Goal: Information Seeking & Learning: Understand process/instructions

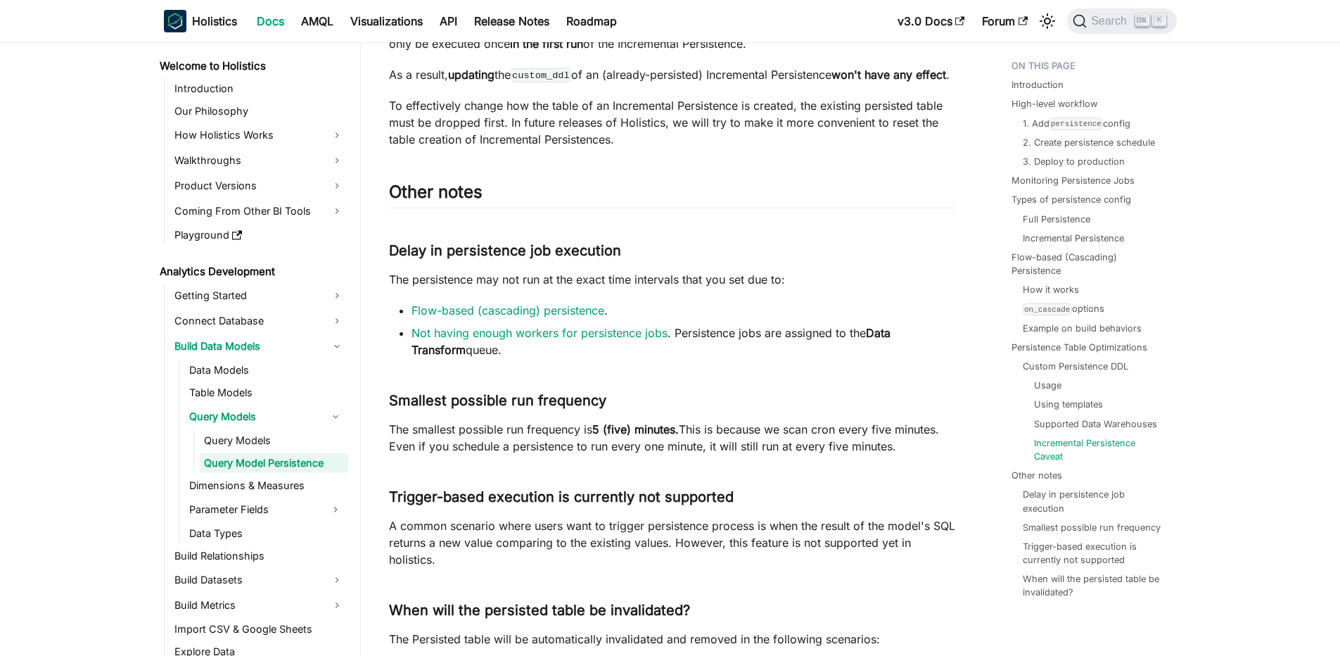
scroll to position [10917, 0]
drag, startPoint x: 481, startPoint y: 85, endPoint x: 806, endPoint y: 110, distance: 326.0
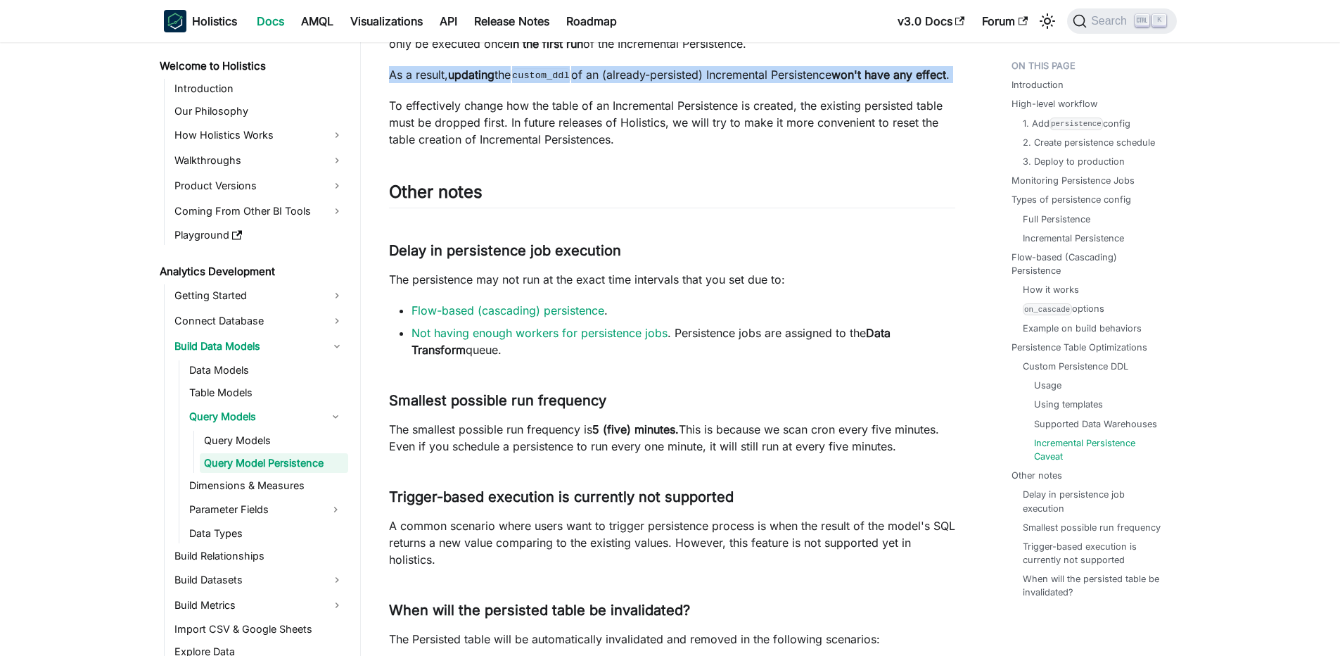
scroll to position [0, 0]
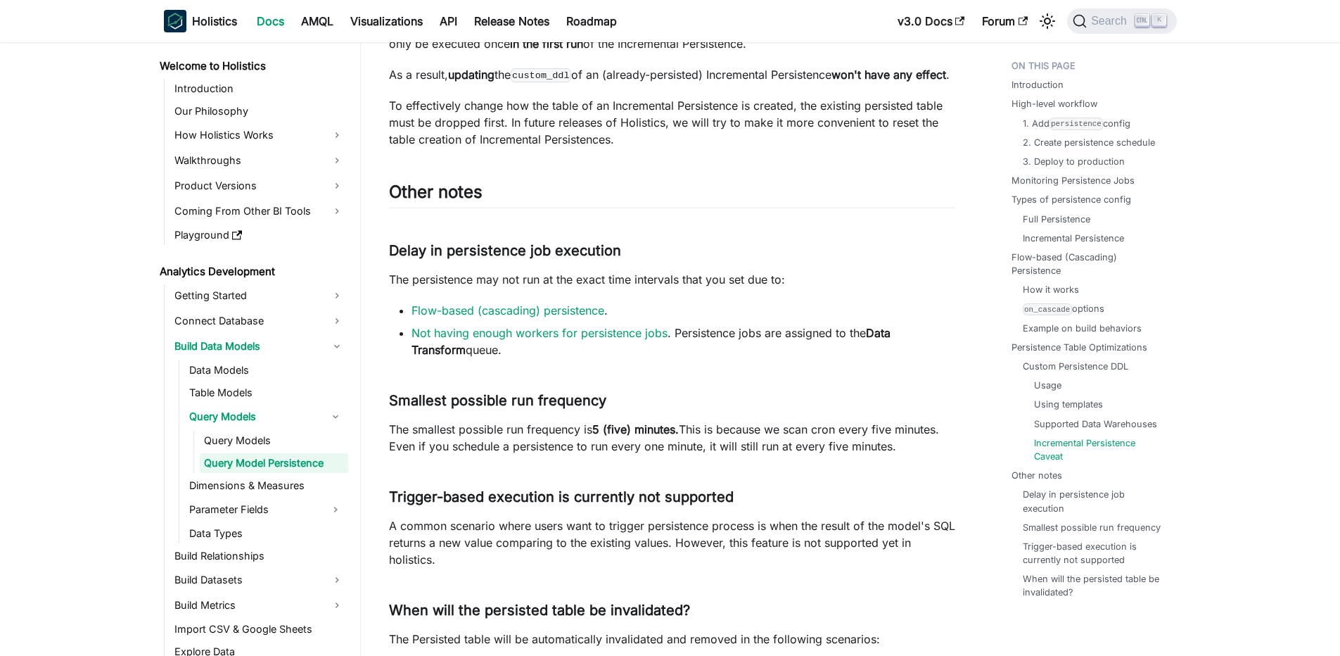
click at [835, 52] on p "custom_ddl is only applied when creating the persistence table. Thus, for Incre…" at bounding box center [672, 35] width 566 height 34
click at [775, 52] on p "custom_ddl is only applied when creating the persistence table. Thus, for Incre…" at bounding box center [672, 35] width 566 height 34
drag, startPoint x: 557, startPoint y: 80, endPoint x: 813, endPoint y: 95, distance: 256.5
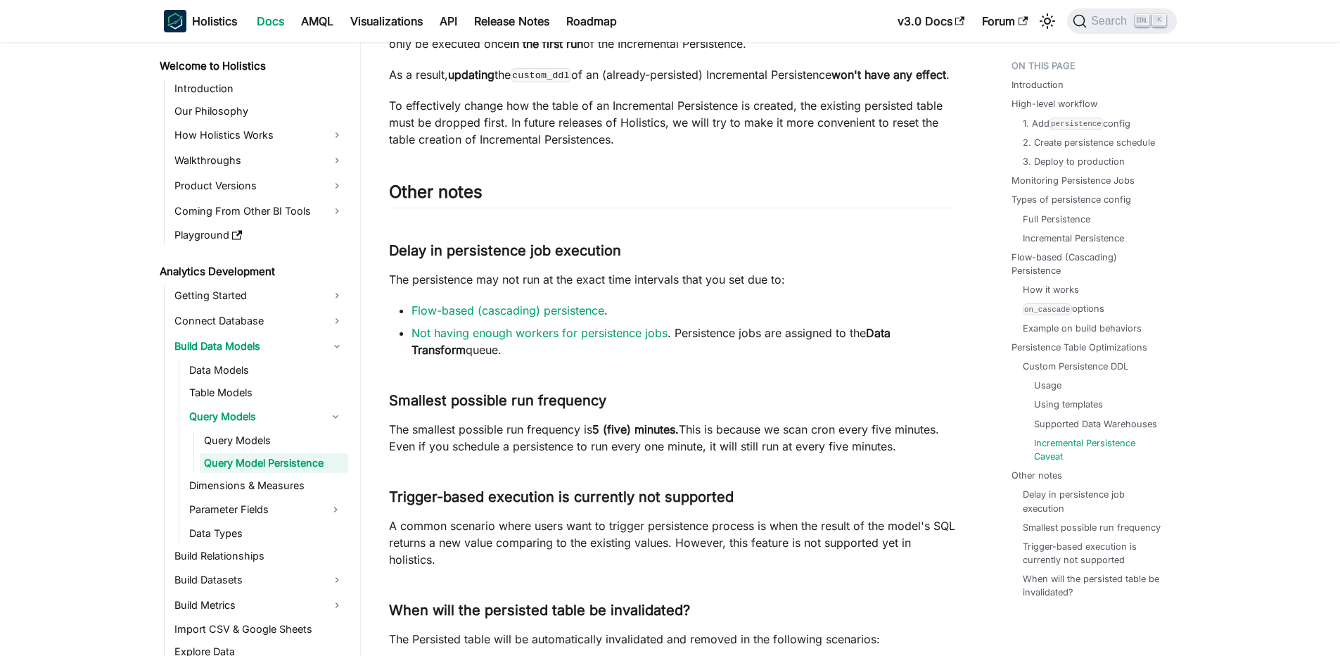
click at [813, 52] on p "custom_ddl is only applied when creating the persistence table. Thus, for Incre…" at bounding box center [672, 35] width 566 height 34
click at [514, 83] on p "As a result, updating the custom_ddl of an (already-persisted) Incremental Pers…" at bounding box center [672, 74] width 566 height 17
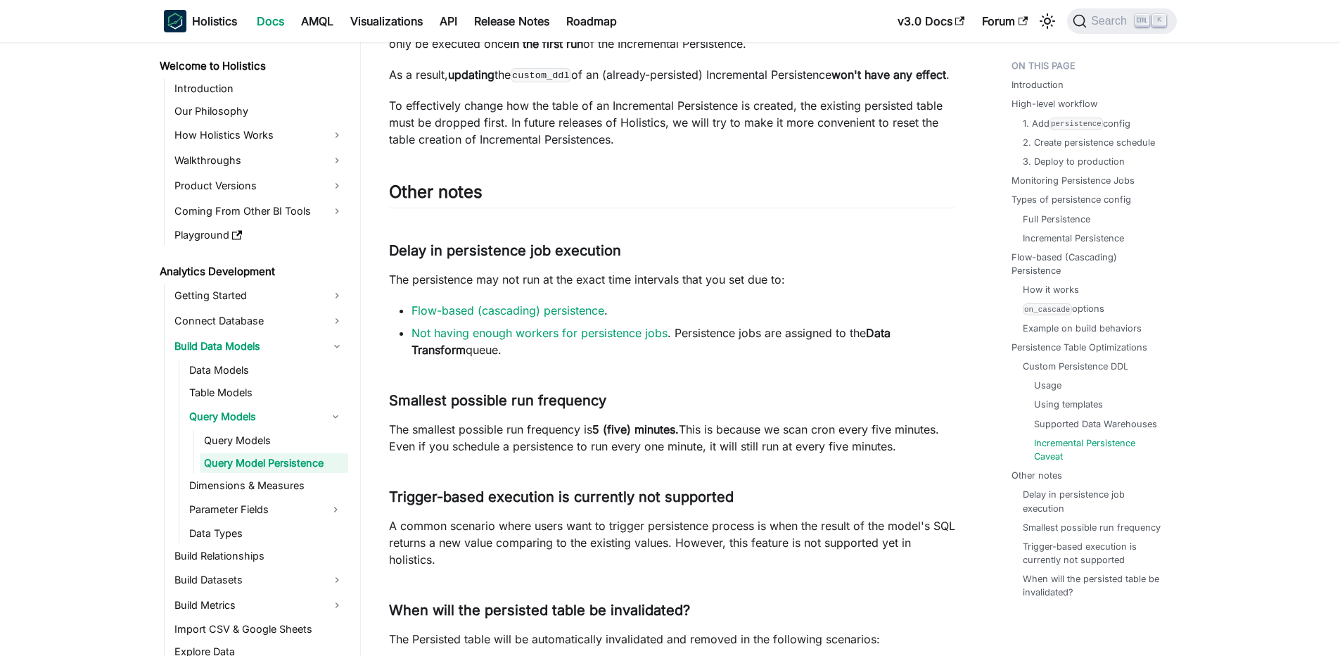
click at [514, 83] on p "As a result, updating the custom_ddl of an (already-persisted) Incremental Pers…" at bounding box center [672, 74] width 566 height 17
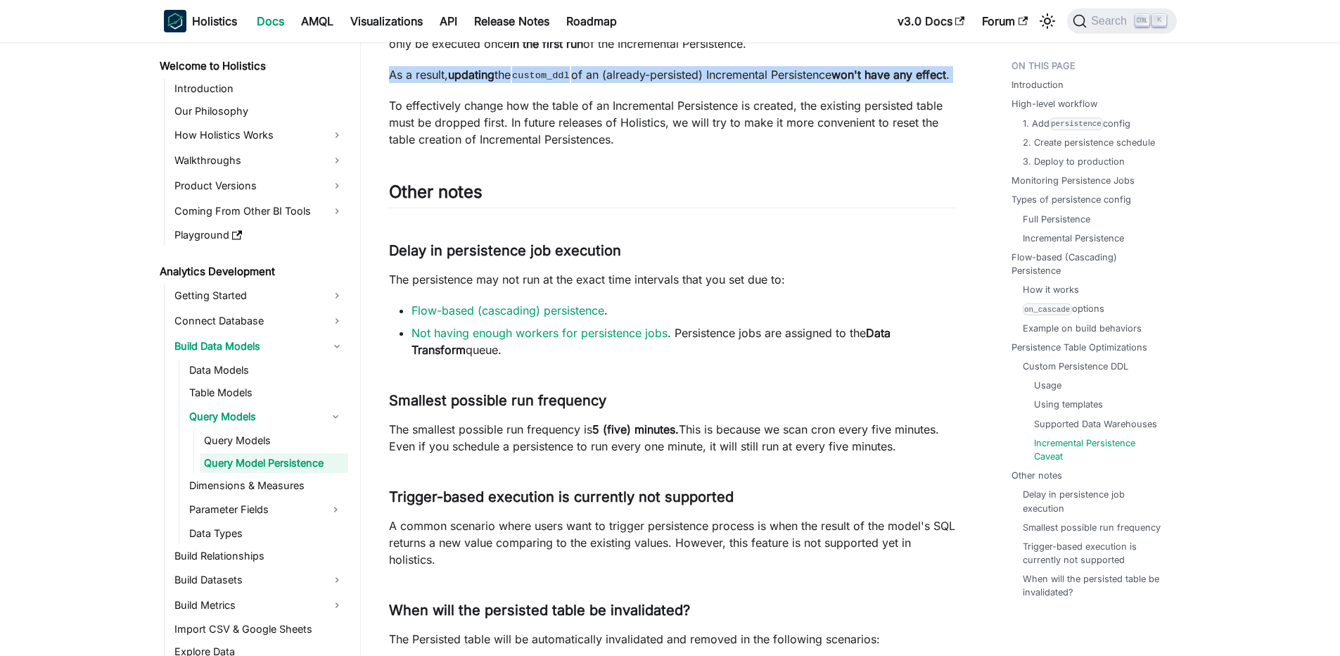
click at [514, 83] on p "As a result, updating the custom_ddl of an (already-persisted) Incremental Pers…" at bounding box center [672, 74] width 566 height 17
click at [459, 82] on strong "updating" at bounding box center [471, 75] width 46 height 14
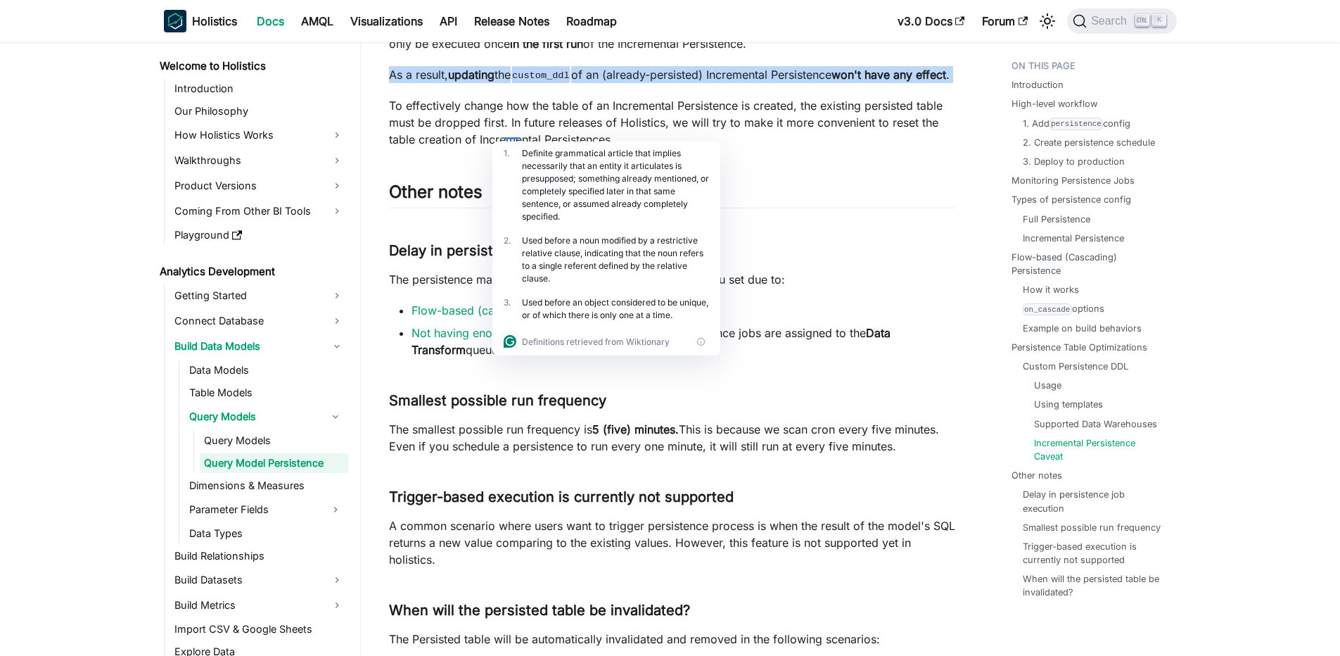
click at [570, 82] on code "custom_ddl" at bounding box center [541, 75] width 61 height 14
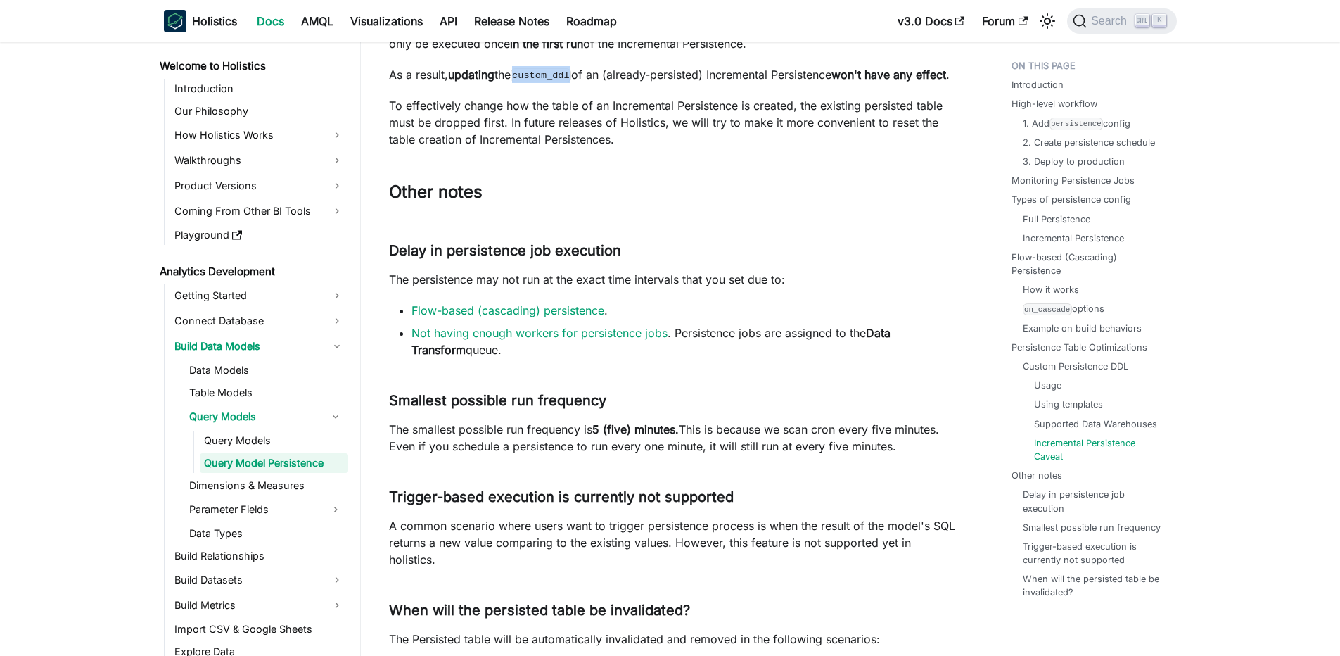
click at [570, 82] on code "custom_ddl" at bounding box center [541, 75] width 61 height 14
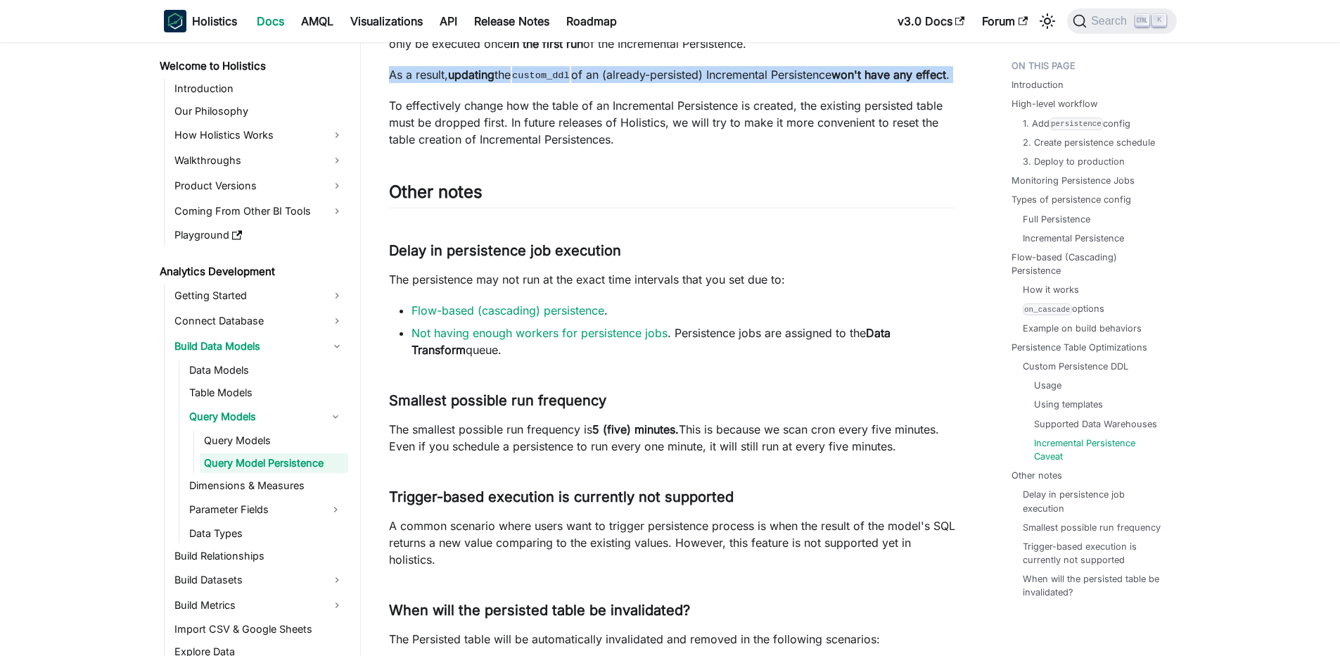
click at [570, 82] on code "custom_ddl" at bounding box center [541, 75] width 61 height 14
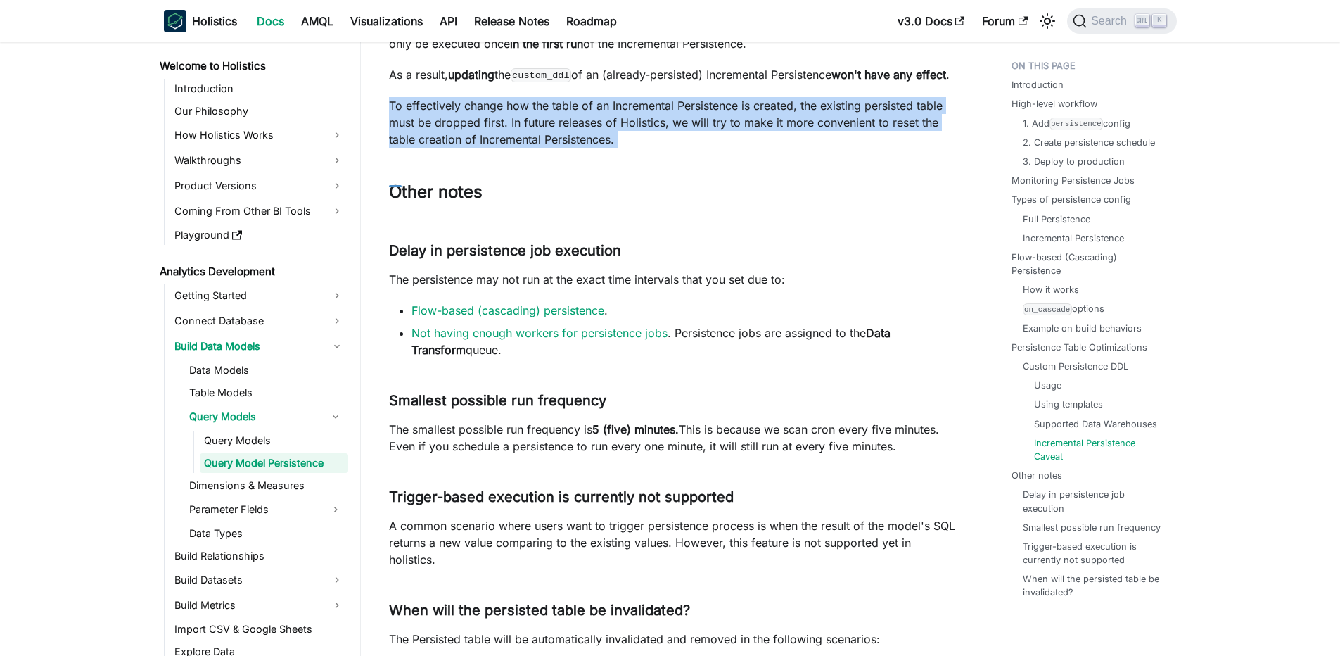
click at [410, 148] on p "To effectively change how the table of an Incremental Persistence is created, t…" at bounding box center [672, 122] width 566 height 51
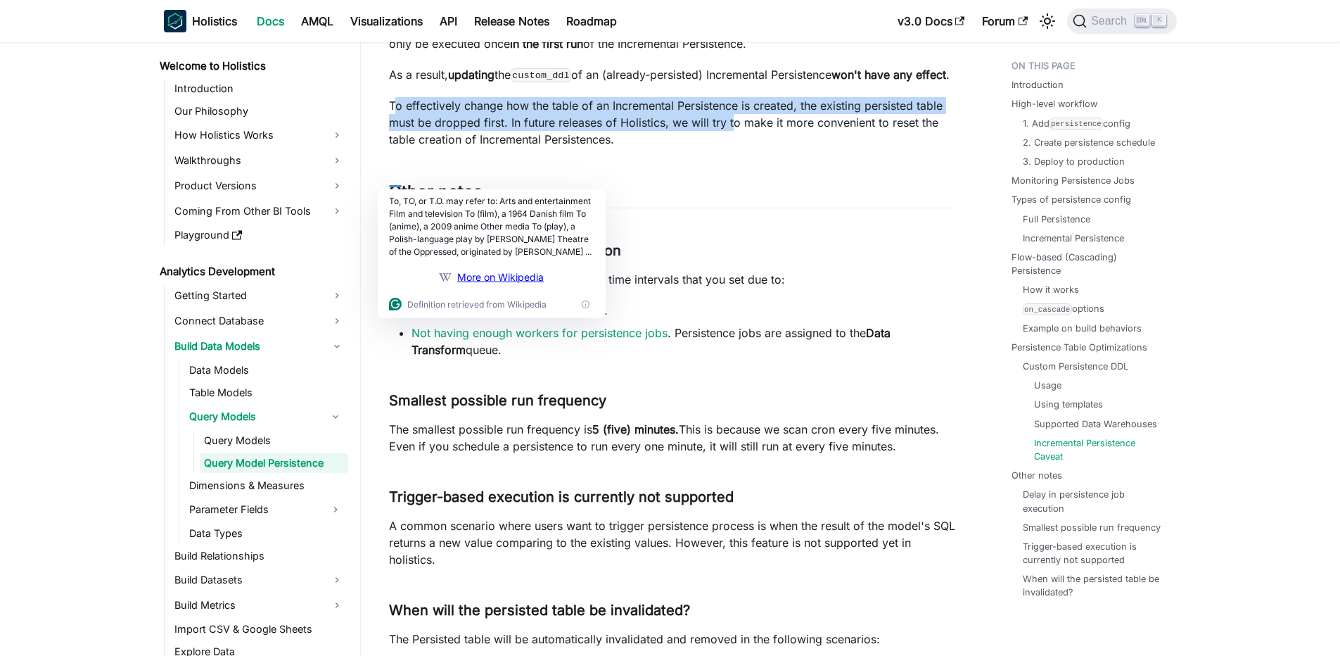
drag, startPoint x: 395, startPoint y: 176, endPoint x: 738, endPoint y: 189, distance: 343.6
click at [738, 148] on p "To effectively change how the table of an Incremental Persistence is created, t…" at bounding box center [672, 122] width 566 height 51
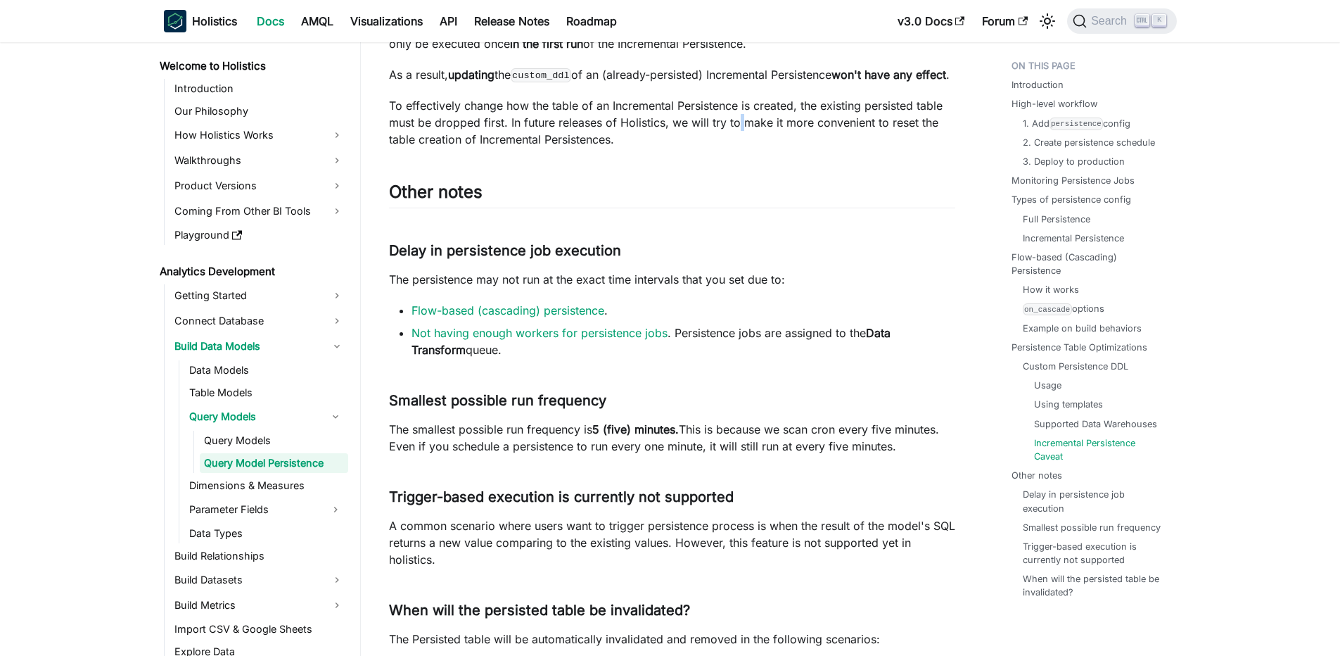
click at [738, 148] on p "To effectively change how the table of an Incremental Persistence is created, t…" at bounding box center [672, 122] width 566 height 51
click at [699, 148] on p "To effectively change how the table of an Incremental Persistence is created, t…" at bounding box center [672, 122] width 566 height 51
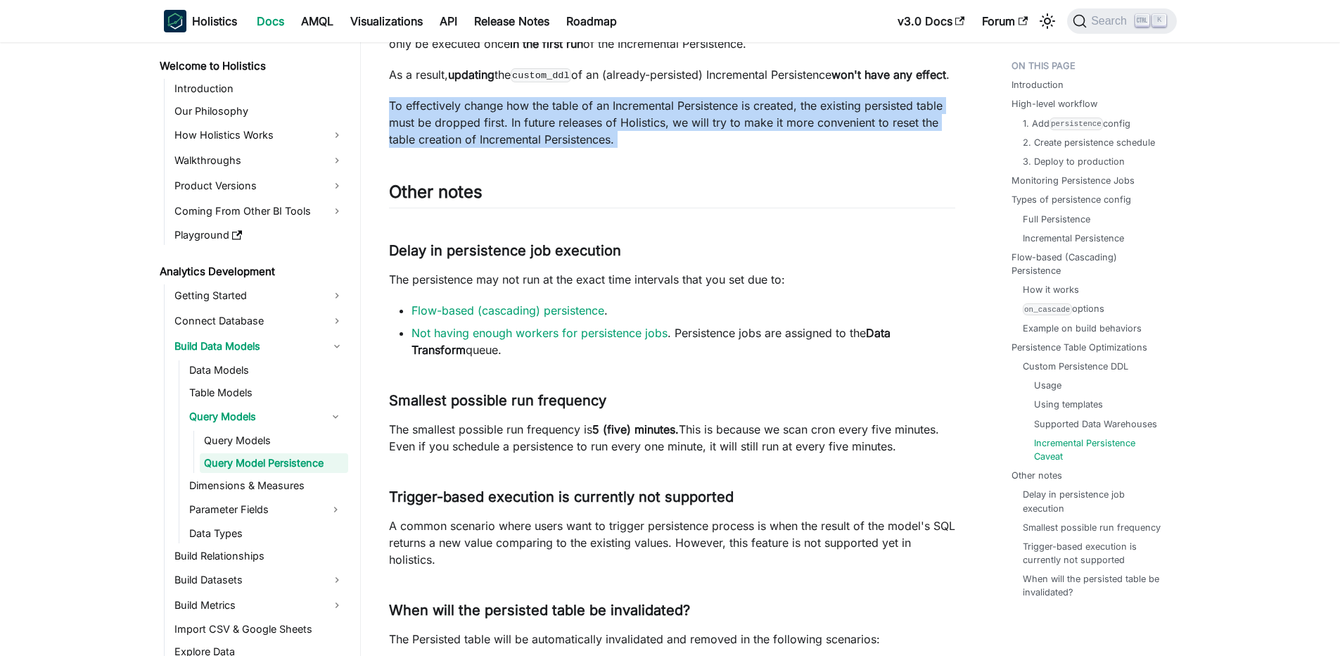
click at [699, 148] on p "To effectively change how the table of an Incremental Persistence is created, t…" at bounding box center [672, 122] width 566 height 51
click at [615, 148] on p "To effectively change how the table of an Incremental Persistence is created, t…" at bounding box center [672, 122] width 566 height 51
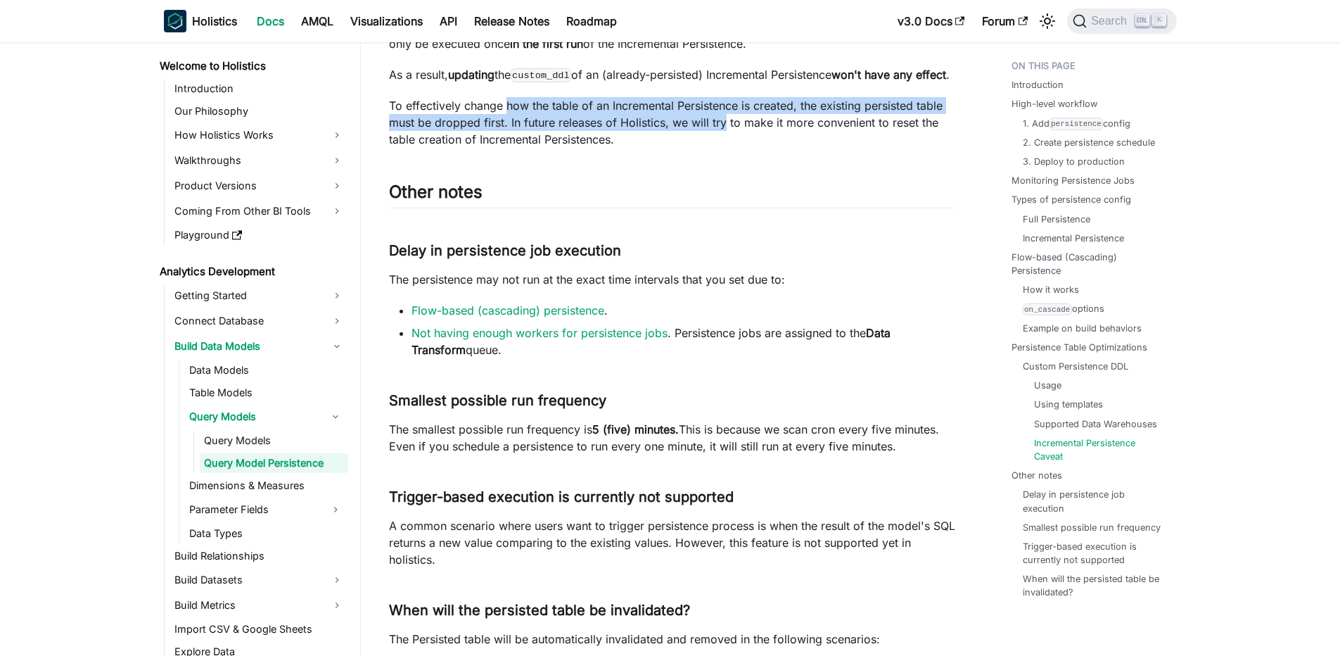
drag, startPoint x: 509, startPoint y: 180, endPoint x: 725, endPoint y: 200, distance: 217.6
click at [725, 148] on p "To effectively change how the table of an Incremental Persistence is created, t…" at bounding box center [672, 122] width 566 height 51
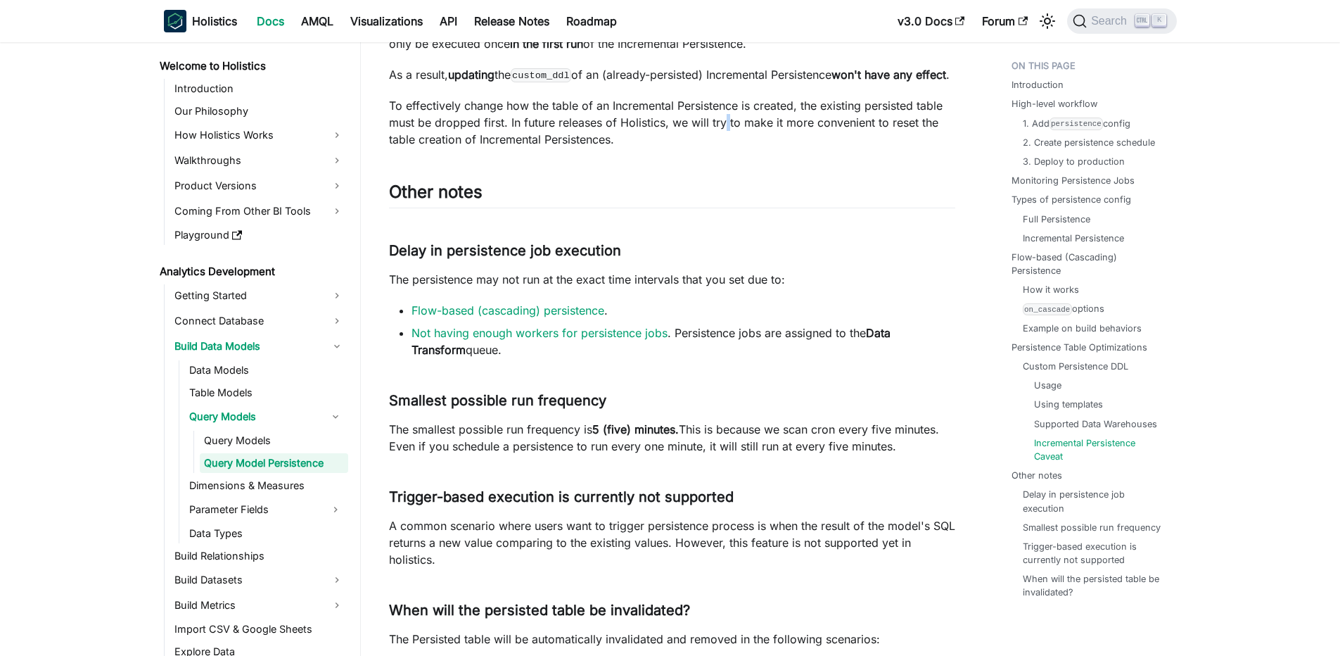
click at [725, 148] on p "To effectively change how the table of an Incremental Persistence is created, t…" at bounding box center [672, 122] width 566 height 51
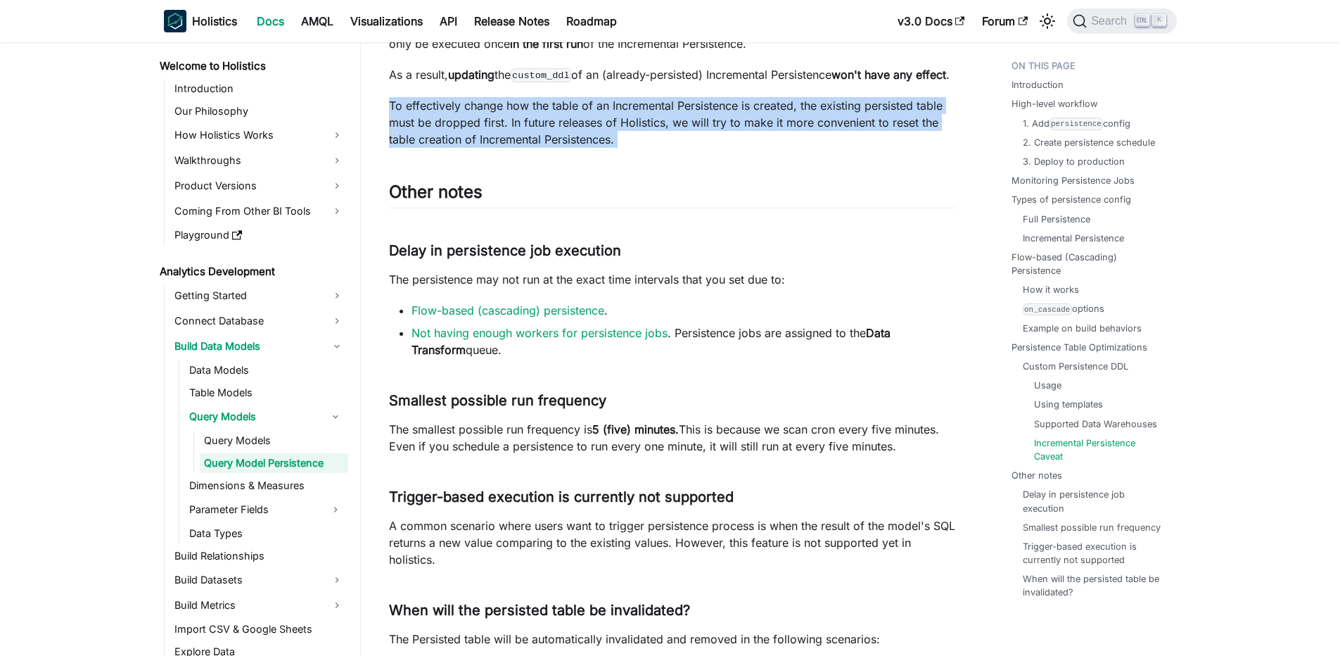
click at [725, 148] on p "To effectively change how the table of an Incremental Persistence is created, t…" at bounding box center [672, 122] width 566 height 51
click at [675, 148] on p "To effectively change how the table of an Incremental Persistence is created, t…" at bounding box center [672, 122] width 566 height 51
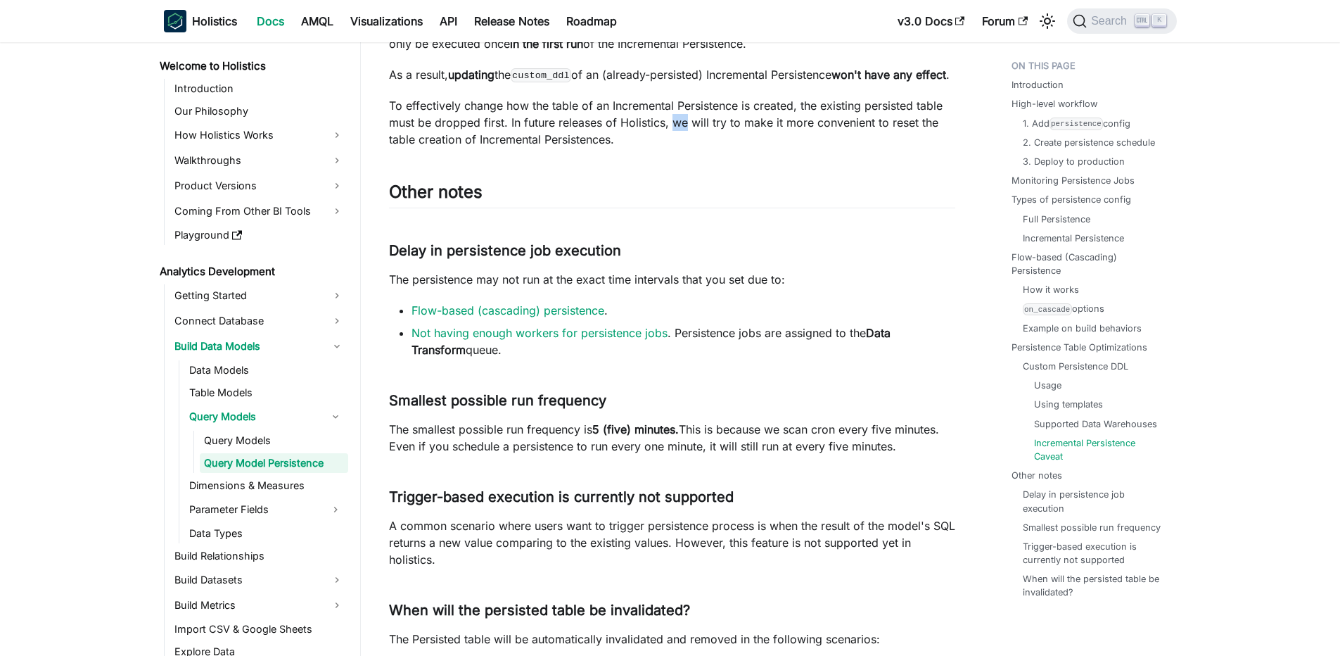
click at [675, 148] on p "To effectively change how the table of an Incremental Persistence is created, t…" at bounding box center [672, 122] width 566 height 51
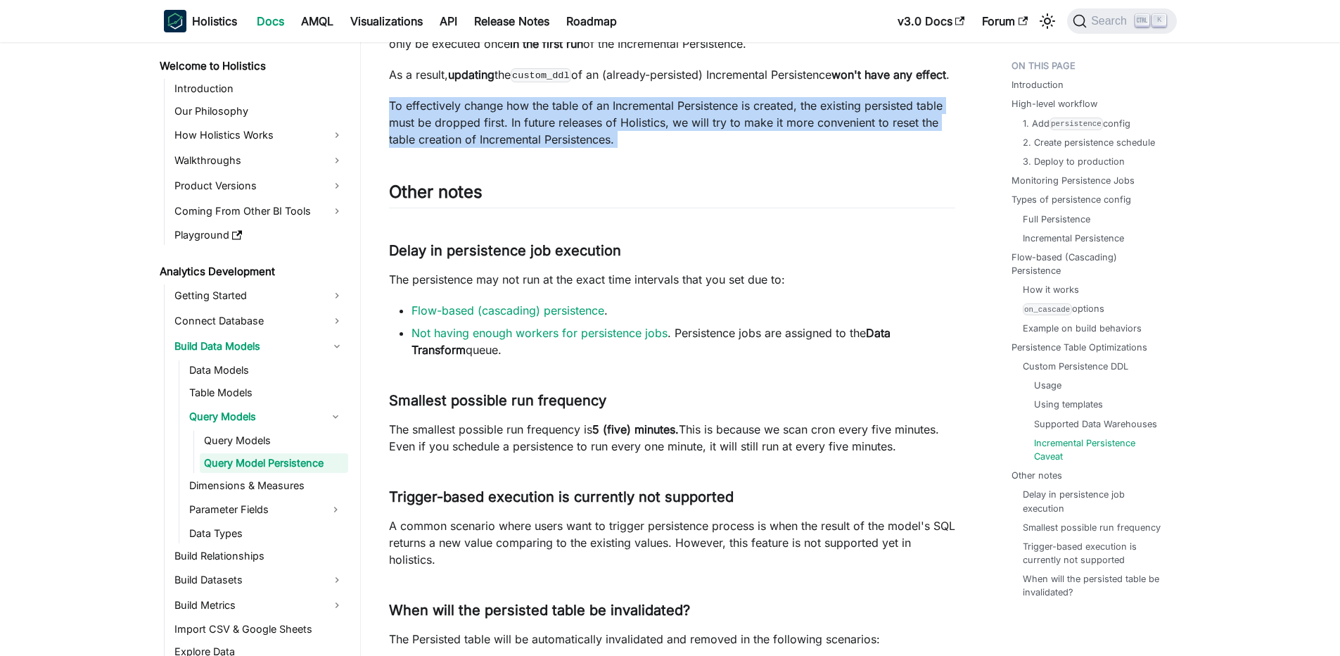
click at [675, 148] on p "To effectively change how the table of an Incremental Persistence is created, t…" at bounding box center [672, 122] width 566 height 51
click at [584, 148] on p "To effectively change how the table of an Incremental Persistence is created, t…" at bounding box center [672, 122] width 566 height 51
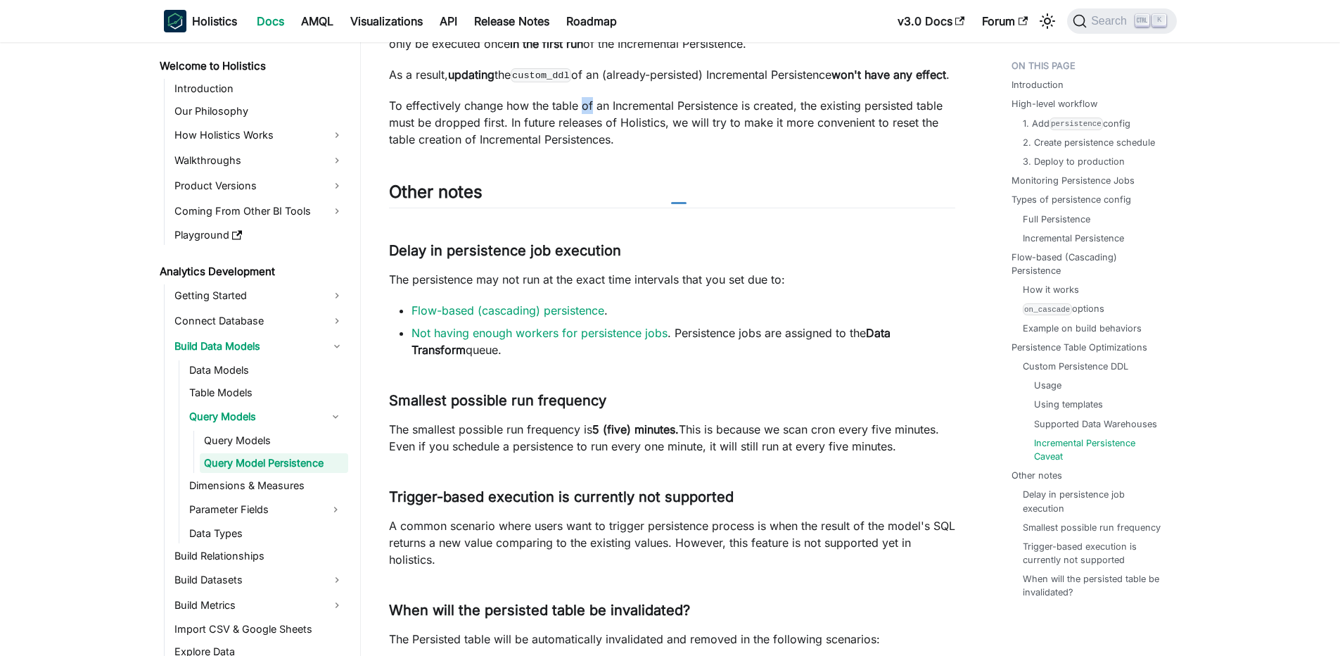
click at [584, 148] on p "To effectively change how the table of an Incremental Persistence is created, t…" at bounding box center [672, 122] width 566 height 51
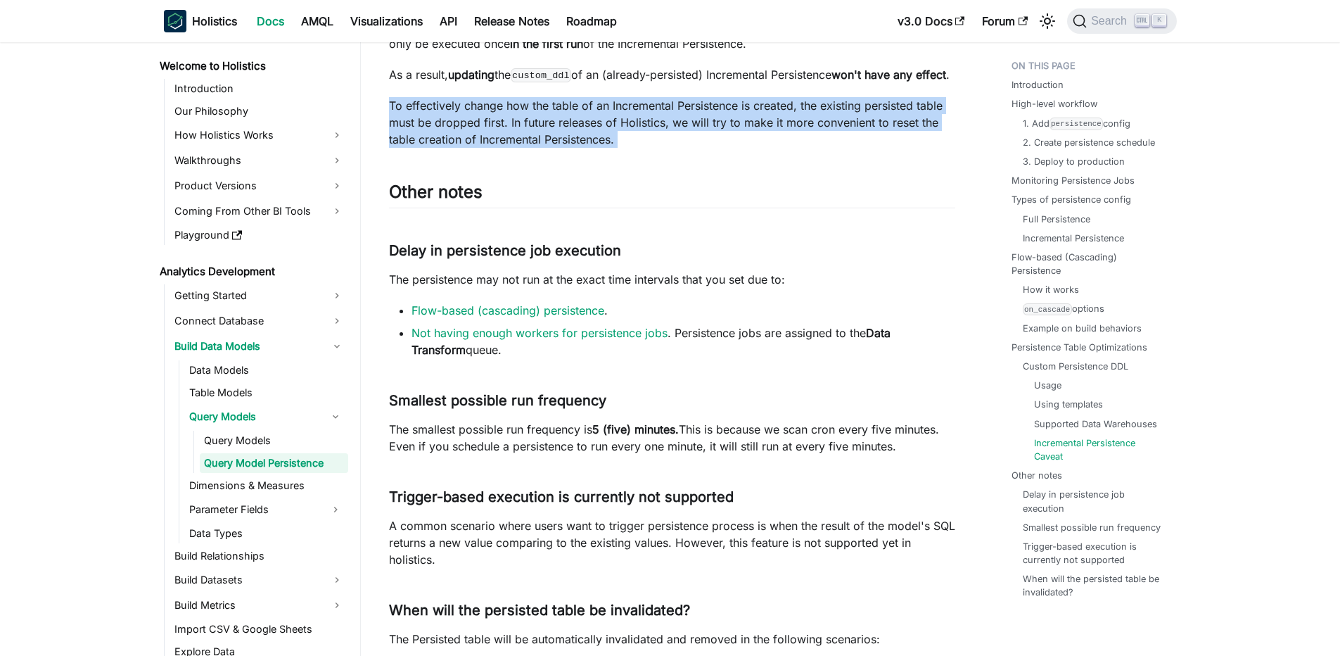
click at [584, 148] on p "To effectively change how the table of an Incremental Persistence is created, t…" at bounding box center [672, 122] width 566 height 51
